Goal: Information Seeking & Learning: Learn about a topic

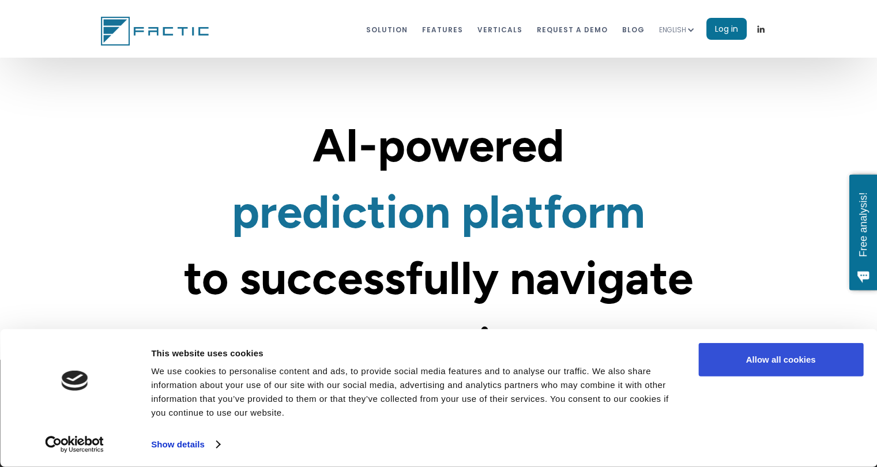
click at [784, 360] on button "Allow all cookies" at bounding box center [780, 359] width 165 height 33
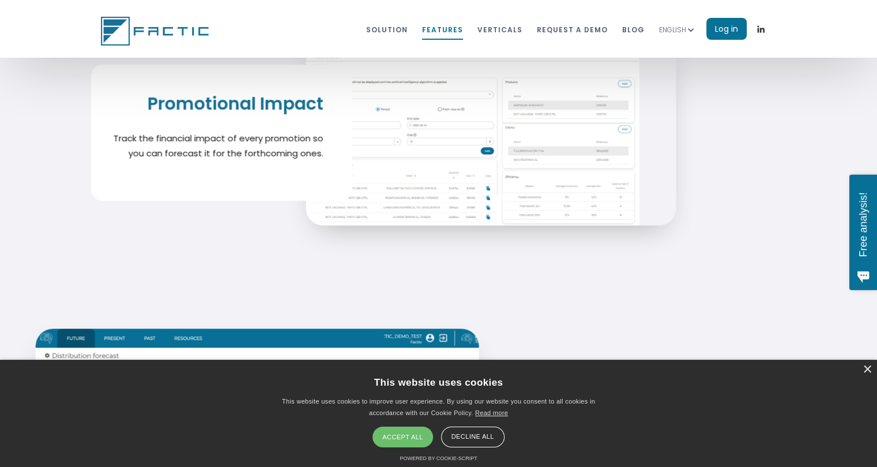
scroll to position [4959, 0]
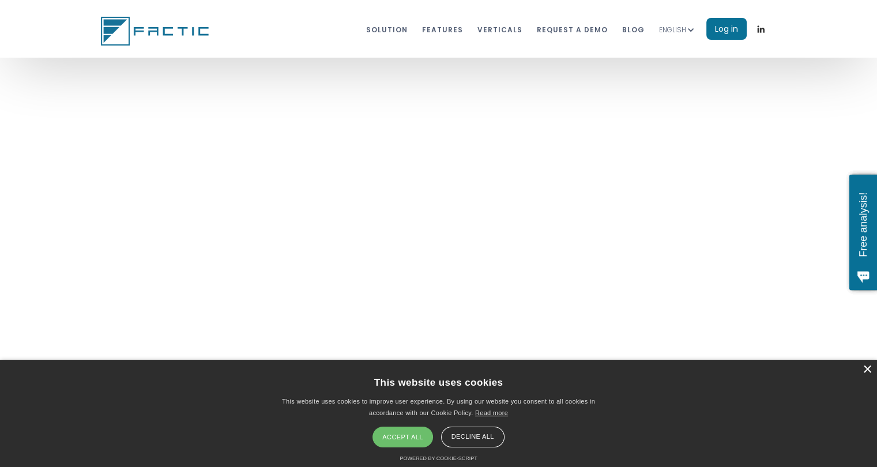
click at [867, 370] on div "×" at bounding box center [867, 370] width 9 height 9
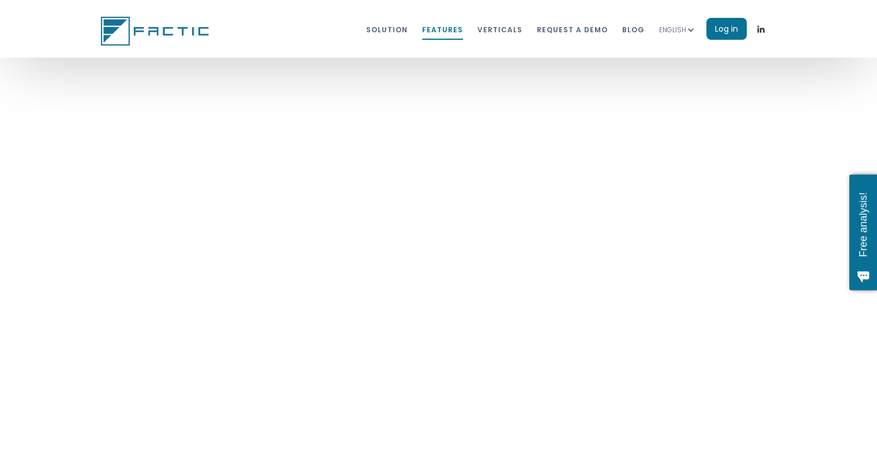
scroll to position [4706, 3052]
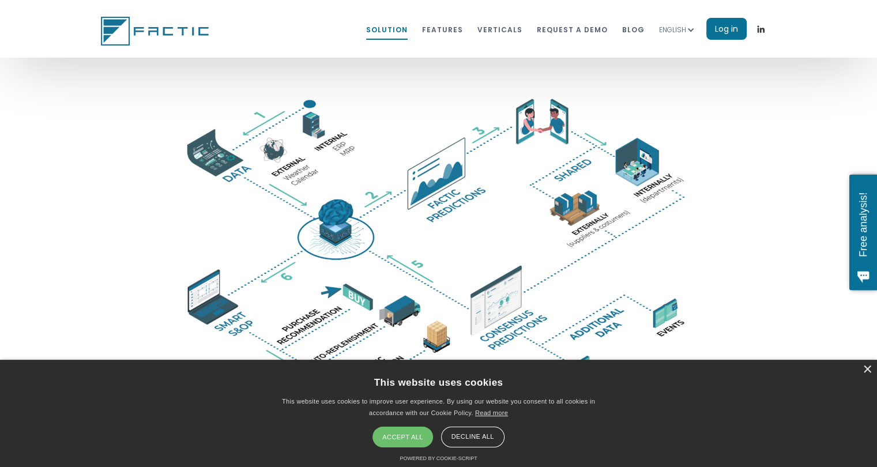
scroll to position [2018, 0]
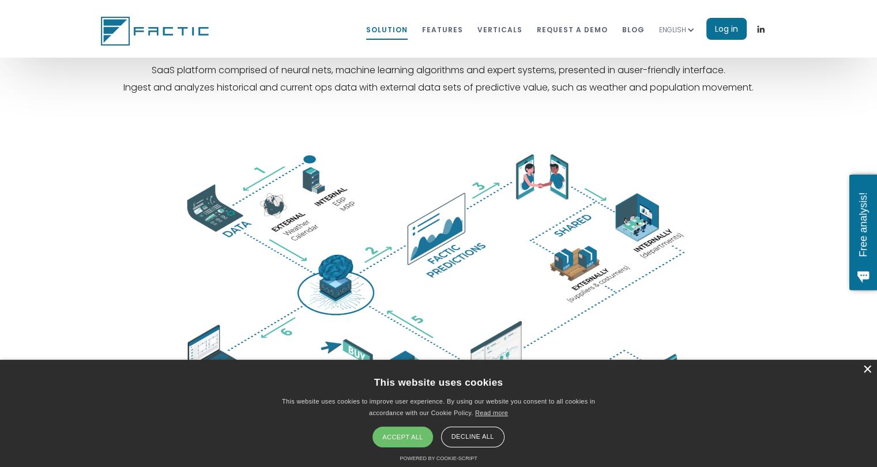
click at [866, 371] on div "×" at bounding box center [867, 370] width 9 height 9
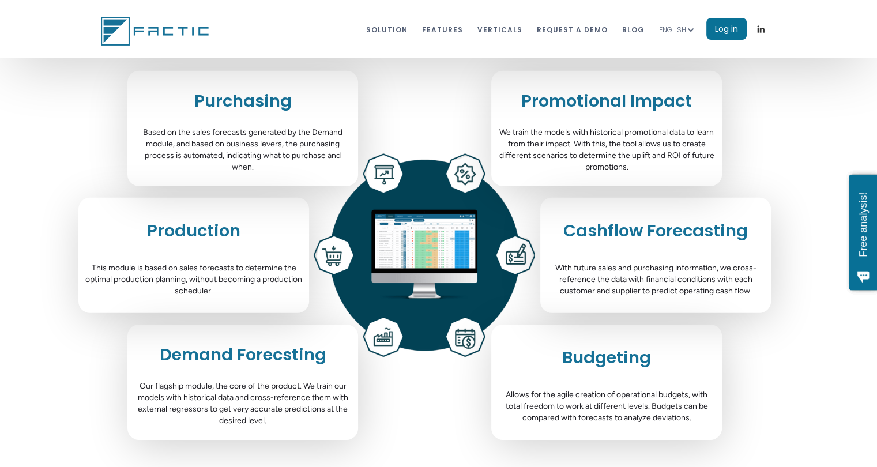
scroll to position [3575, 0]
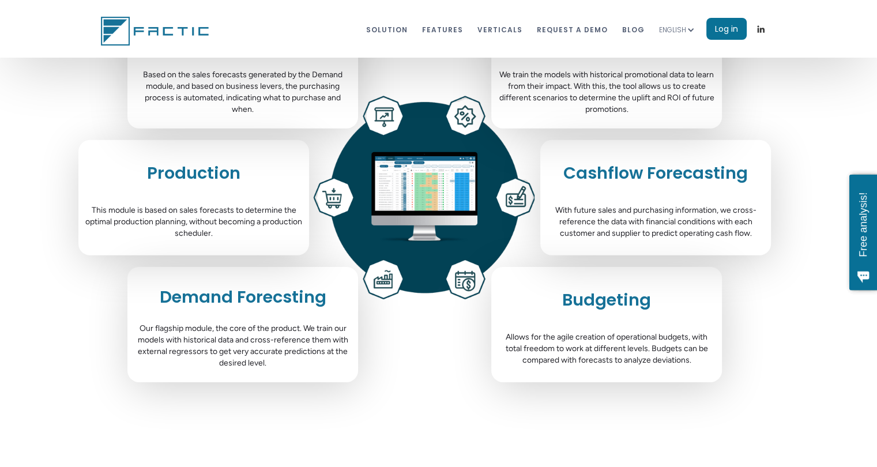
click at [208, 318] on div "Demand Forecsting Our flagship module, the core of the product. We train our mo…" at bounding box center [242, 324] width 231 height 115
click at [400, 191] on img at bounding box center [423, 197] width 221 height 205
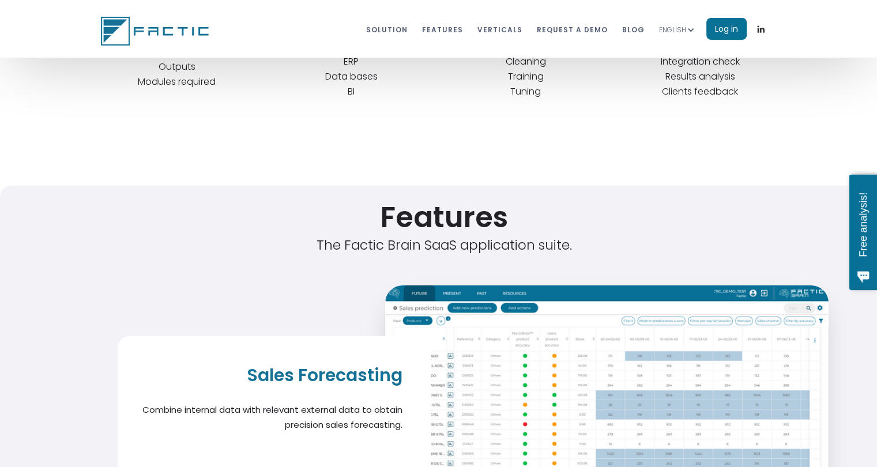
scroll to position [4209, 0]
